Goal: Ask a question: Seek information or help from site administrators or community

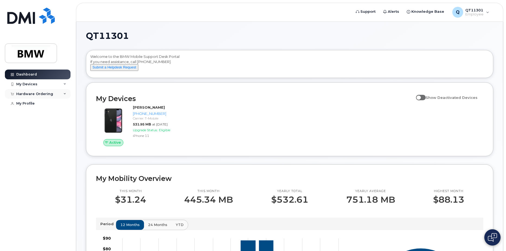
click at [39, 95] on div "Hardware Ordering" at bounding box center [34, 94] width 37 height 4
click at [31, 123] on div "My Profile" at bounding box center [25, 124] width 18 height 4
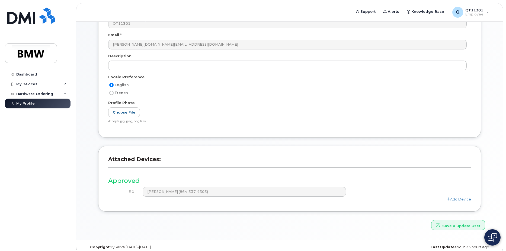
scroll to position [72, 0]
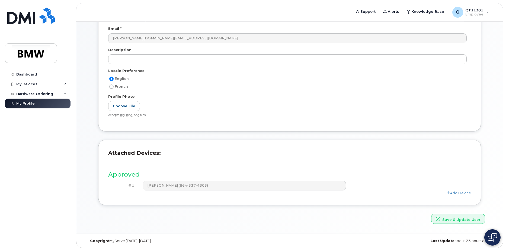
click at [125, 176] on h3 "Approved" at bounding box center [289, 174] width 363 height 7
click at [388, 178] on h3 "Approved" at bounding box center [289, 174] width 363 height 7
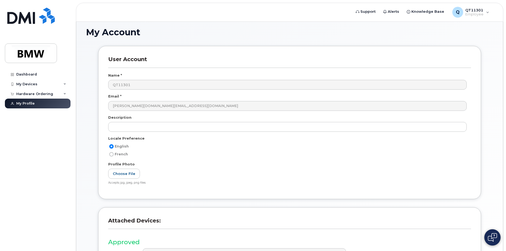
scroll to position [0, 0]
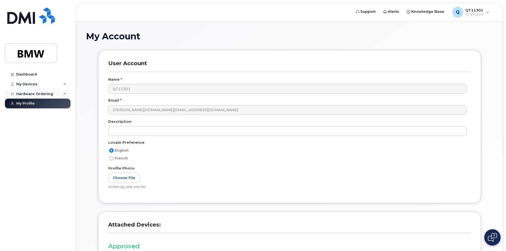
click at [33, 92] on div "Hardware Ordering" at bounding box center [34, 94] width 37 height 4
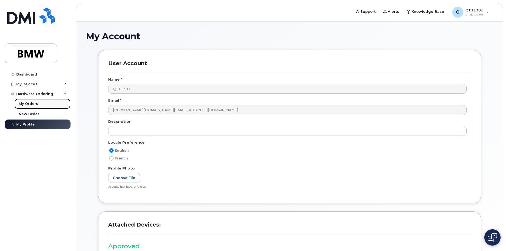
click at [29, 101] on div "My Orders" at bounding box center [29, 103] width 20 height 5
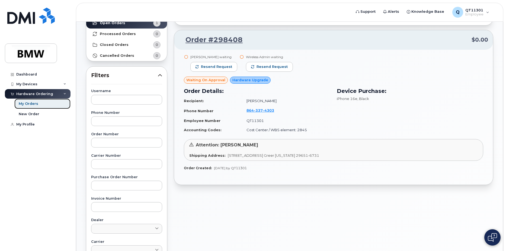
scroll to position [54, 0]
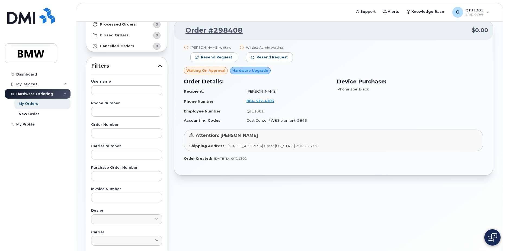
click at [254, 72] on span "Hardware Upgrade" at bounding box center [250, 70] width 36 height 5
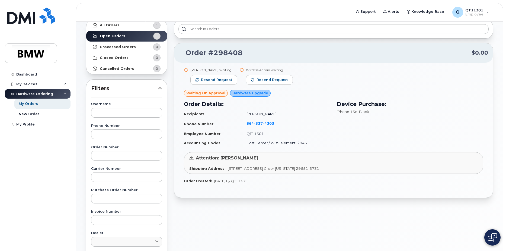
scroll to position [12, 0]
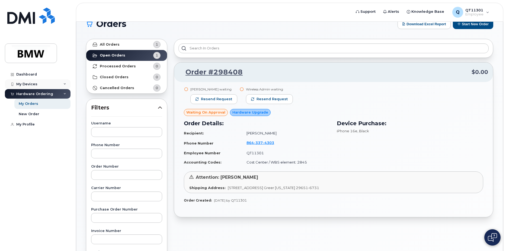
click at [26, 84] on div "My Devices" at bounding box center [26, 84] width 21 height 4
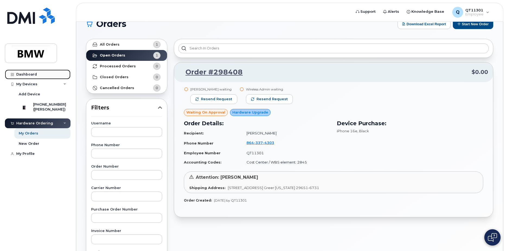
click at [31, 73] on div "Dashboard" at bounding box center [26, 74] width 21 height 4
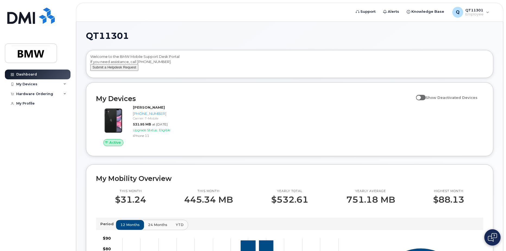
click at [118, 71] on button "Submit a Helpdesk Request" at bounding box center [114, 67] width 48 height 7
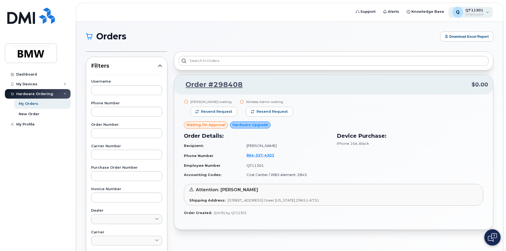
click at [488, 14] on div "Q QT11301 Employee" at bounding box center [471, 12] width 44 height 11
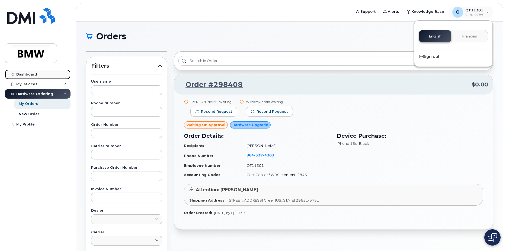
click at [28, 73] on div "Dashboard" at bounding box center [26, 74] width 21 height 4
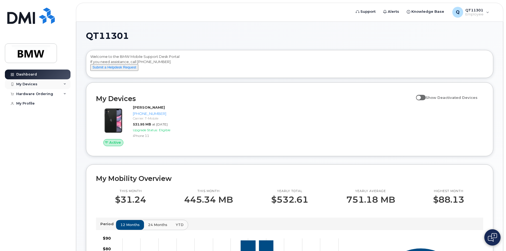
click at [27, 82] on div "My Devices" at bounding box center [26, 84] width 21 height 4
click at [58, 210] on div "Dashboard My Devices Add Device [PHONE_NUMBER] ([PERSON_NAME]) Hardware Orderin…" at bounding box center [38, 155] width 67 height 173
click at [128, 71] on button "Submit a Helpdesk Request" at bounding box center [114, 67] width 48 height 7
